Goal: Information Seeking & Learning: Find specific fact

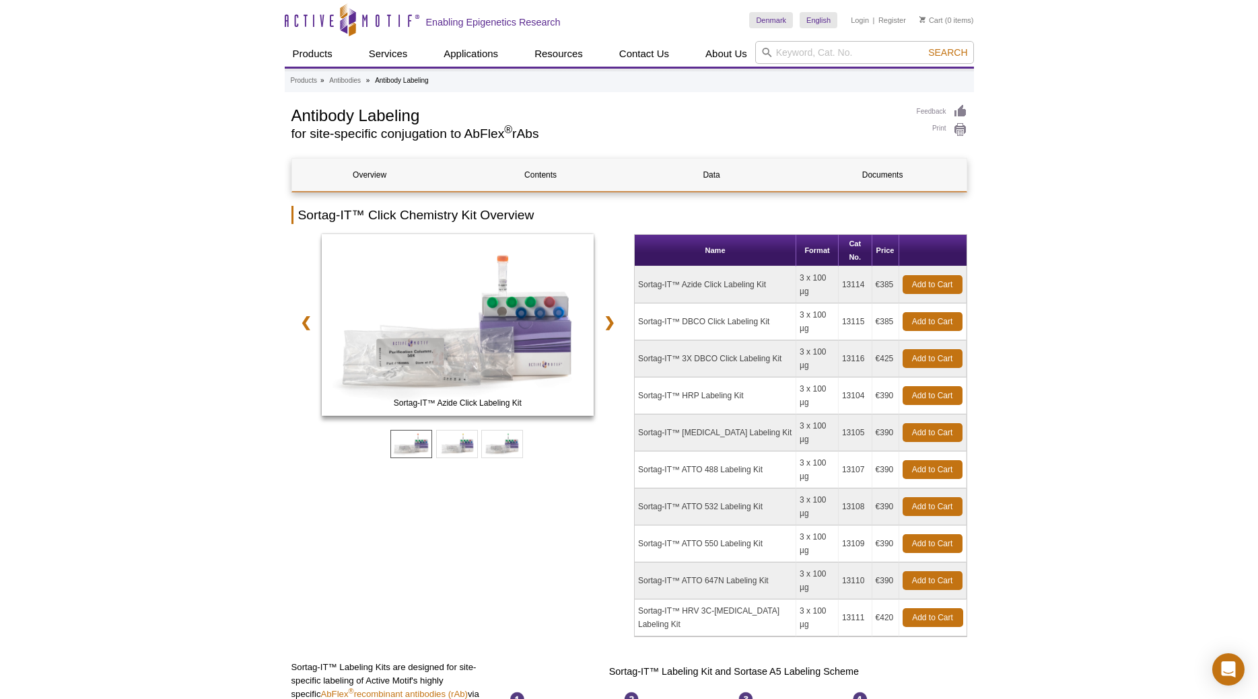
click at [684, 415] on td "Sortag-IT™ [MEDICAL_DATA] Labeling Kit" at bounding box center [716, 433] width 162 height 37
click at [691, 452] on td "Sortag-IT™ ATTO 488 Labeling Kit" at bounding box center [716, 470] width 162 height 37
drag, startPoint x: 408, startPoint y: 131, endPoint x: 598, endPoint y: 143, distance: 190.9
click at [563, 136] on h2 "for site-specific conjugation to AbFlex ® rAbs" at bounding box center [597, 134] width 612 height 12
click at [722, 237] on th "Name" at bounding box center [716, 251] width 162 height 32
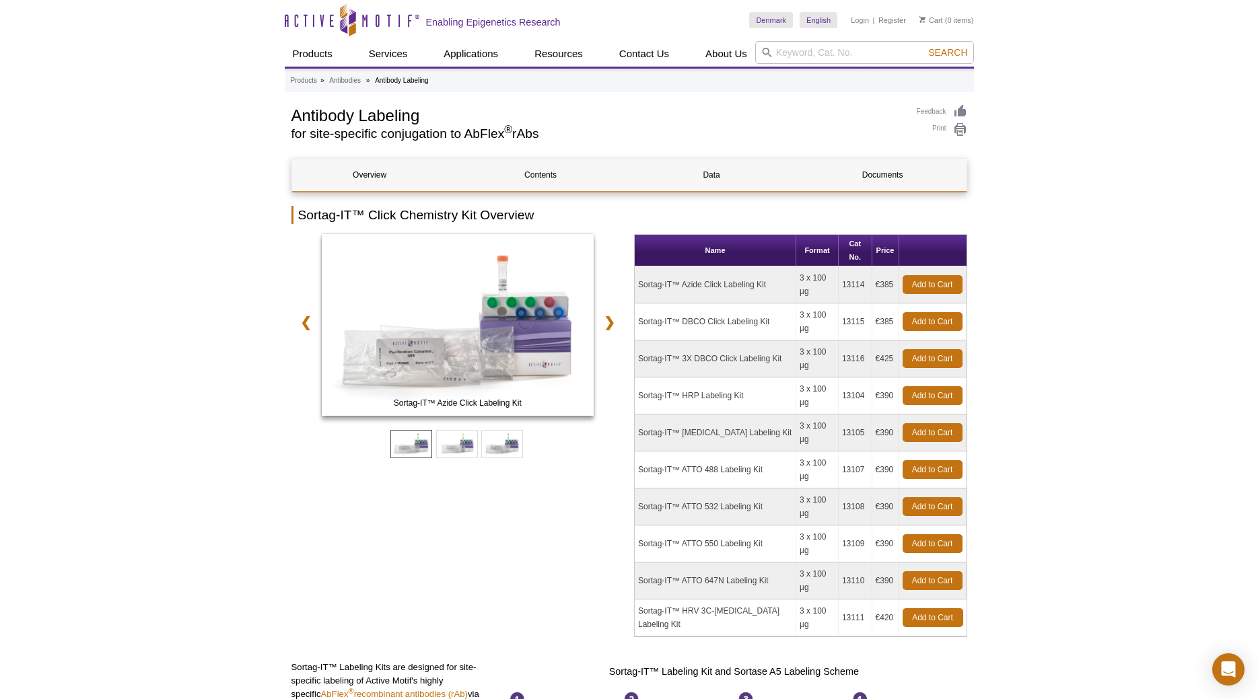
click at [811, 242] on th "Format" at bounding box center [817, 251] width 42 height 32
drag, startPoint x: 699, startPoint y: 320, endPoint x: 736, endPoint y: 387, distance: 76.2
click at [736, 387] on tbody "Sortag-IT™ Azide Click Labeling Kit 3 x 100 µg 13114 €385 Add to Cart Sortag-IT…" at bounding box center [801, 452] width 332 height 370
click at [732, 415] on td "Sortag-IT™ [MEDICAL_DATA] Labeling Kit" at bounding box center [716, 433] width 162 height 37
drag, startPoint x: 639, startPoint y: 411, endPoint x: 771, endPoint y: 412, distance: 132.6
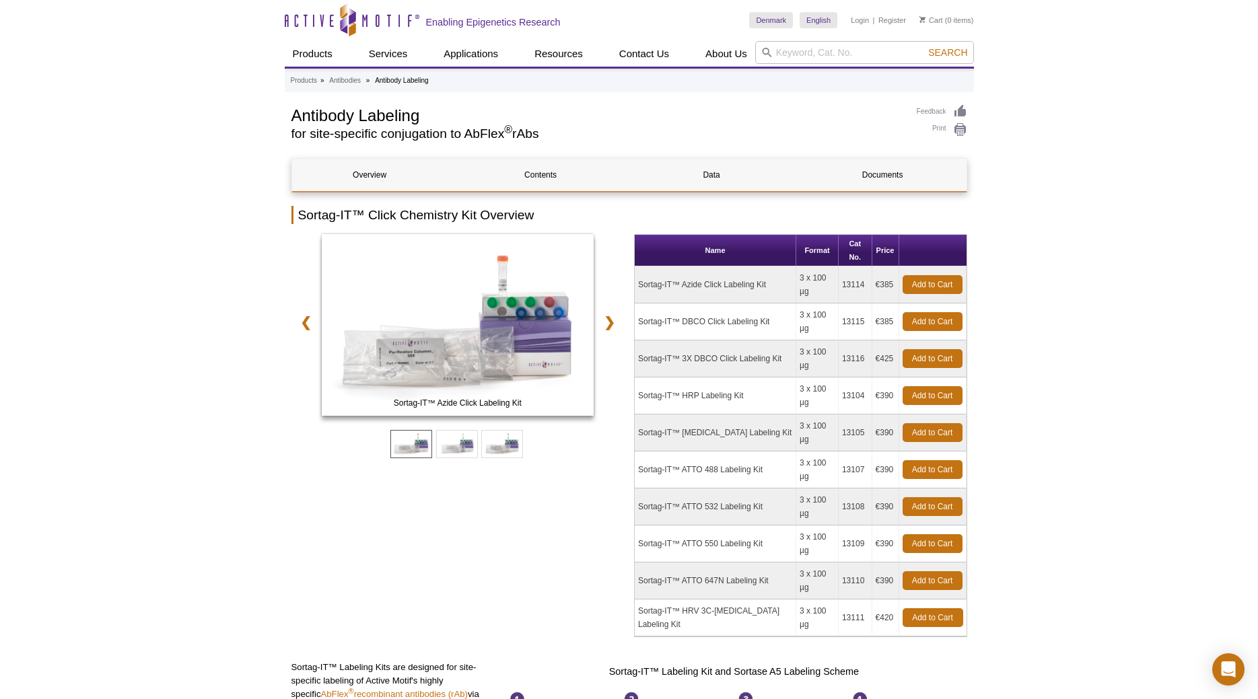
click at [771, 452] on td "Sortag-IT™ ATTO 488 Labeling Kit" at bounding box center [716, 470] width 162 height 37
copy td "Sortag-IT™ ATTO 488 Labeling Kit"
click at [717, 452] on td "Sortag-IT™ ATTO 488 Labeling Kit" at bounding box center [716, 470] width 162 height 37
click at [755, 452] on td "Sortag-IT™ ATTO 488 Labeling Kit" at bounding box center [716, 470] width 162 height 37
click at [719, 452] on td "Sortag-IT™ ATTO 488 Labeling Kit" at bounding box center [716, 470] width 162 height 37
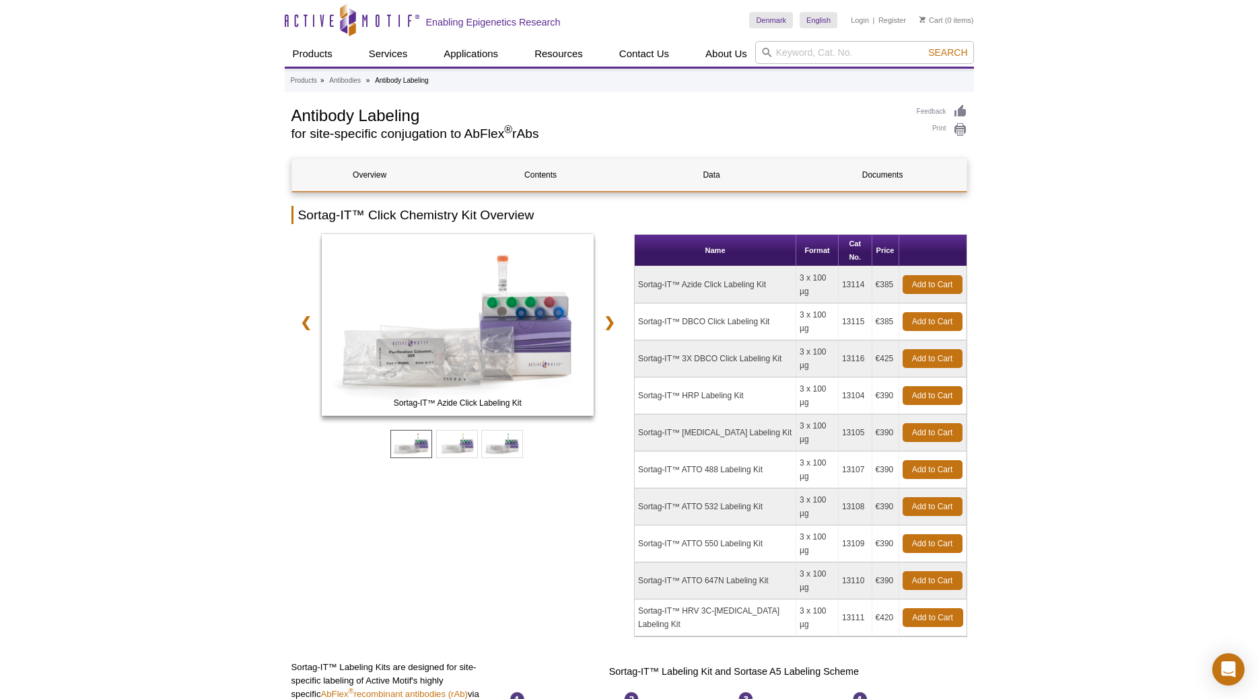
click at [660, 452] on td "Sortag-IT™ ATTO 488 Labeling Kit" at bounding box center [716, 470] width 162 height 37
click at [643, 452] on td "Sortag-IT™ ATTO 488 Labeling Kit" at bounding box center [716, 470] width 162 height 37
click at [644, 452] on td "Sortag-IT™ ATTO 488 Labeling Kit" at bounding box center [716, 470] width 162 height 37
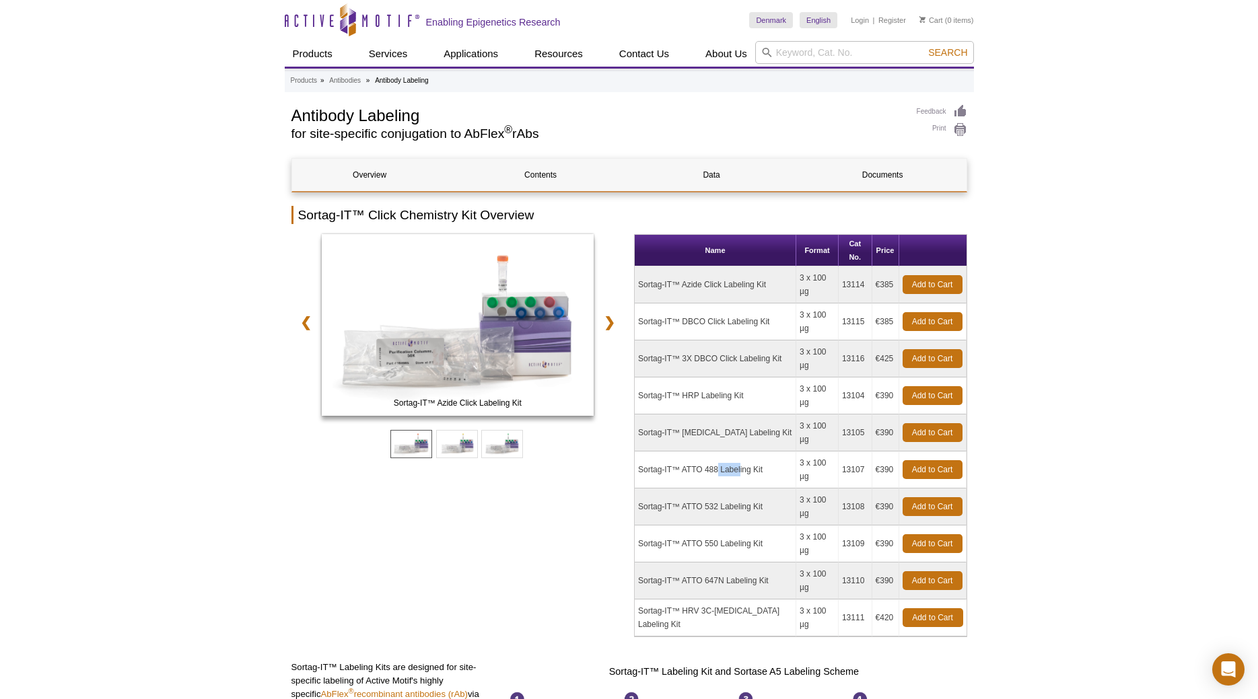
click at [644, 452] on td "Sortag-IT™ ATTO 488 Labeling Kit" at bounding box center [716, 470] width 162 height 37
click at [819, 563] on td "3 x 100 µg" at bounding box center [817, 581] width 42 height 37
drag, startPoint x: 841, startPoint y: 414, endPoint x: 861, endPoint y: 413, distance: 19.5
click at [861, 452] on td "13107" at bounding box center [856, 470] width 34 height 37
copy td "13107"
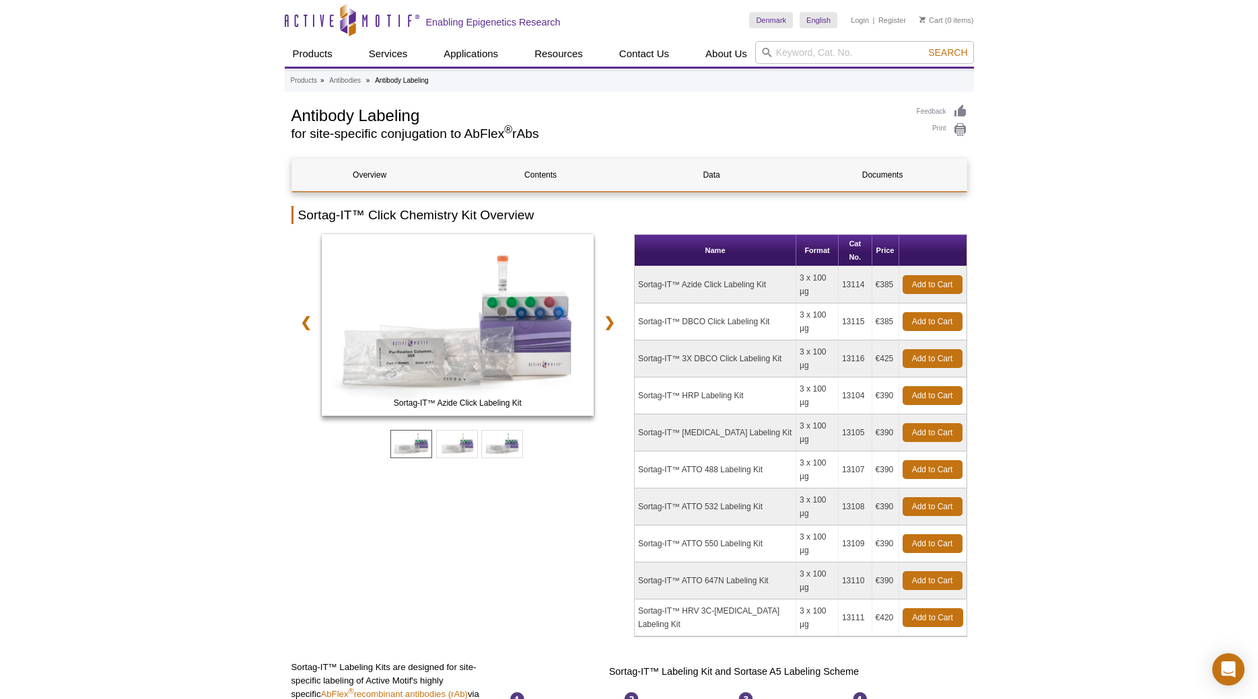
click at [868, 57] on input "search" at bounding box center [864, 52] width 219 height 23
paste input "13107"
type input "13107"
click at [924, 46] on button "Search" at bounding box center [947, 52] width 47 height 12
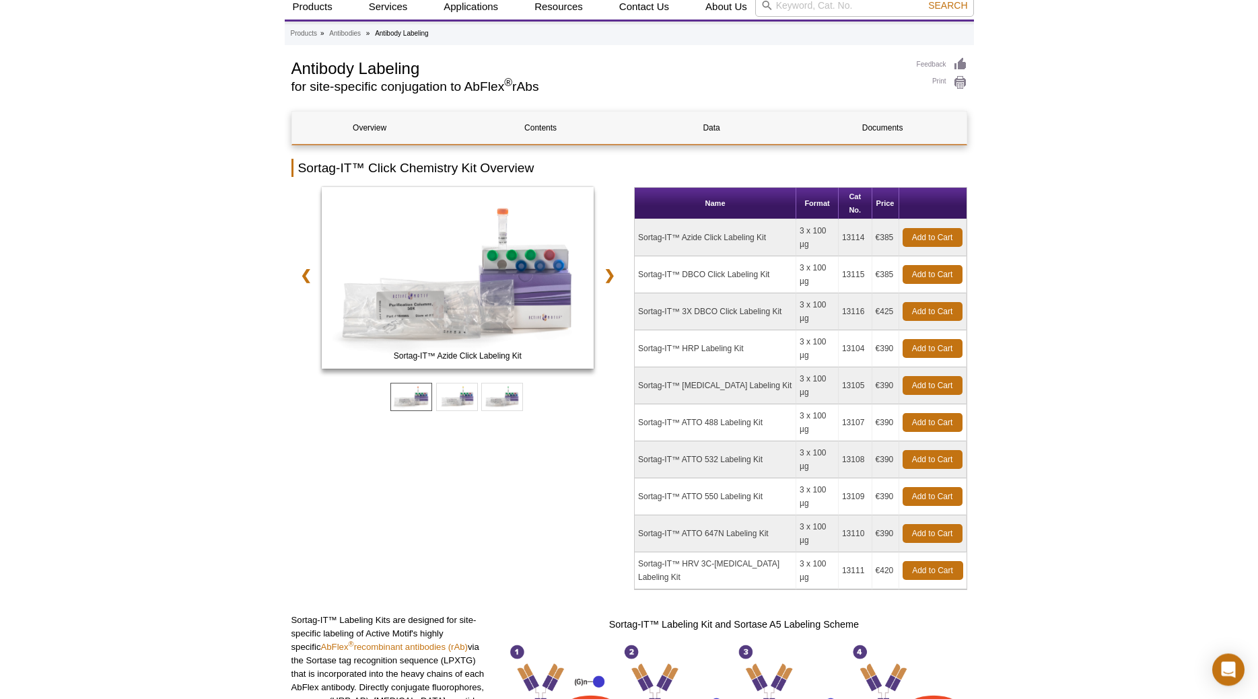
scroll to position [69, 0]
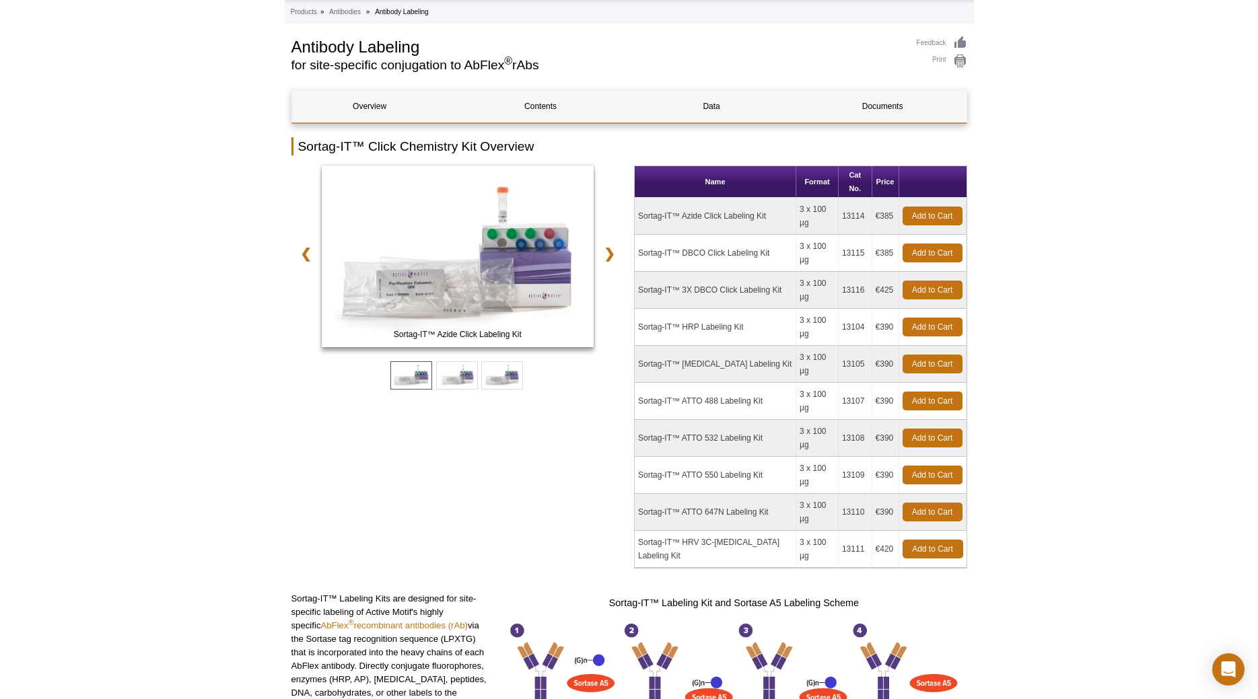
drag, startPoint x: 767, startPoint y: 347, endPoint x: 638, endPoint y: 341, distance: 128.7
click at [638, 383] on td "Sortag-IT™ ATTO 488 Labeling Kit" at bounding box center [716, 401] width 162 height 37
click at [920, 92] on link "Documents" at bounding box center [882, 106] width 155 height 32
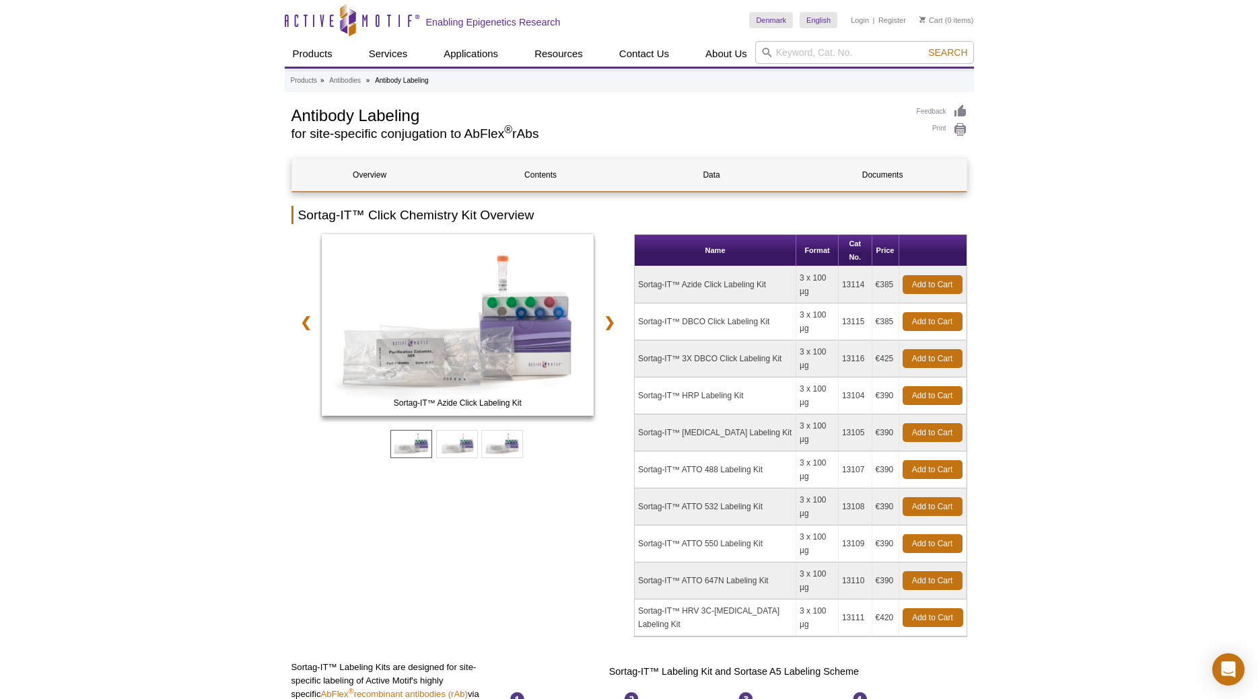
drag, startPoint x: 841, startPoint y: 414, endPoint x: 862, endPoint y: 423, distance: 23.2
click at [862, 452] on td "13107" at bounding box center [856, 470] width 34 height 37
copy td "13107"
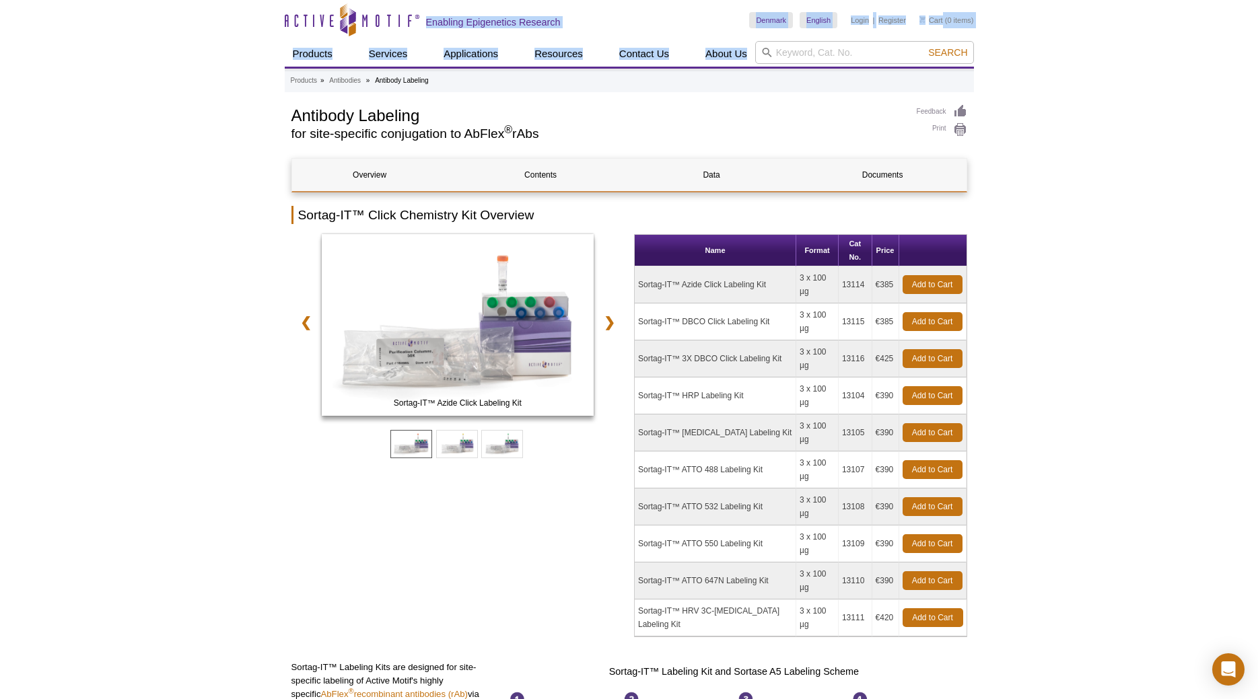
drag, startPoint x: 341, startPoint y: 16, endPoint x: 383, endPoint y: 17, distance: 41.7
